Goal: Task Accomplishment & Management: Use online tool/utility

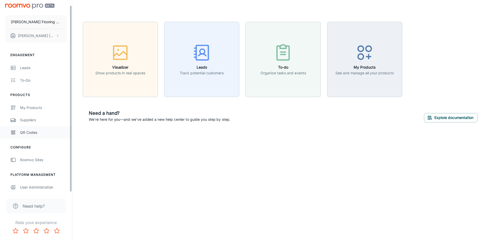
scroll to position [5, 0]
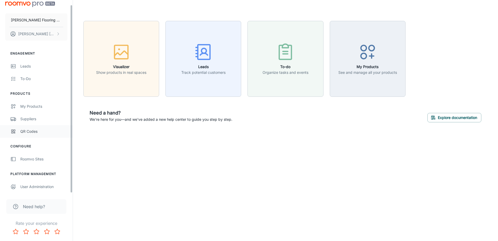
click at [36, 131] on div "QR Codes" at bounding box center [43, 131] width 47 height 6
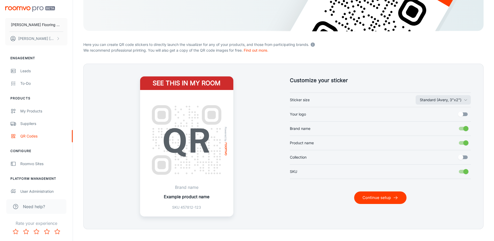
scroll to position [99, 0]
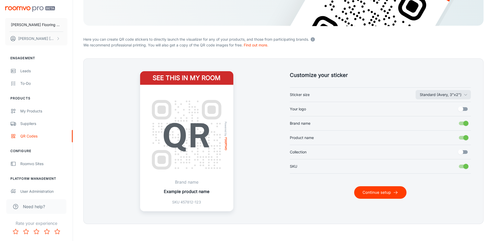
click at [458, 109] on input "Your logo" at bounding box center [461, 109] width 30 height 10
checkbox input "true"
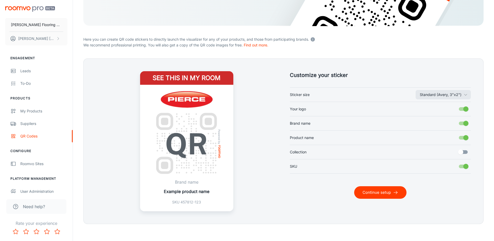
click at [383, 195] on button "Continue setup" at bounding box center [380, 192] width 52 height 13
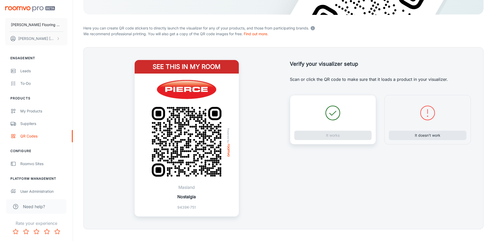
scroll to position [119, 0]
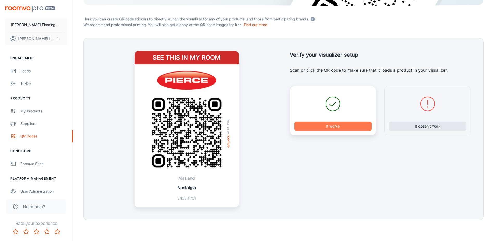
click at [338, 122] on button "It works" at bounding box center [334, 125] width 78 height 9
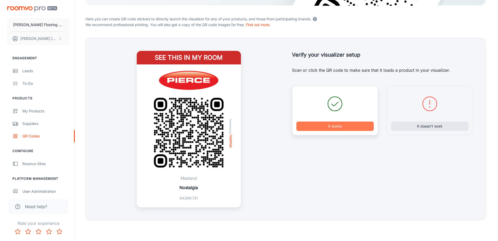
scroll to position [0, 0]
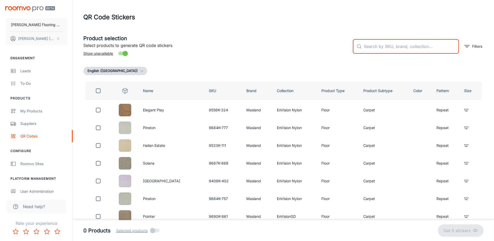
click at [371, 48] on input "text" at bounding box center [411, 46] width 95 height 15
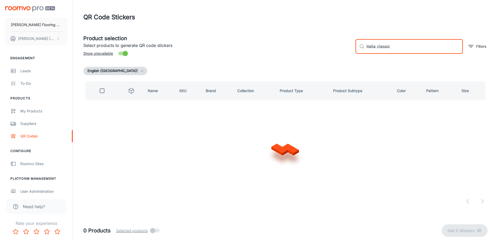
type input "italia classics"
checkbox input "true"
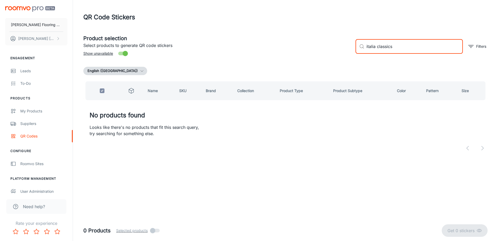
drag, startPoint x: 368, startPoint y: 50, endPoint x: 352, endPoint y: 50, distance: 15.4
click at [352, 50] on div "​ italia classics ​ Filters" at bounding box center [420, 44] width 136 height 28
type input "ba"
checkbox input "false"
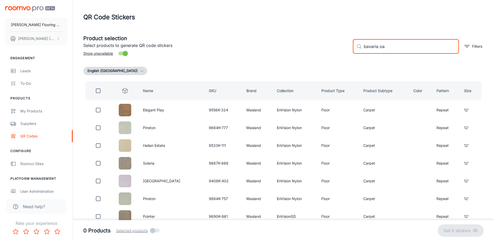
type input "bavaria oak"
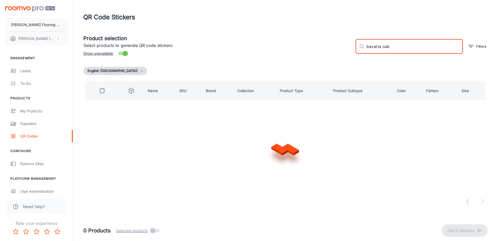
checkbox input "true"
